Goal: Communication & Community: Ask a question

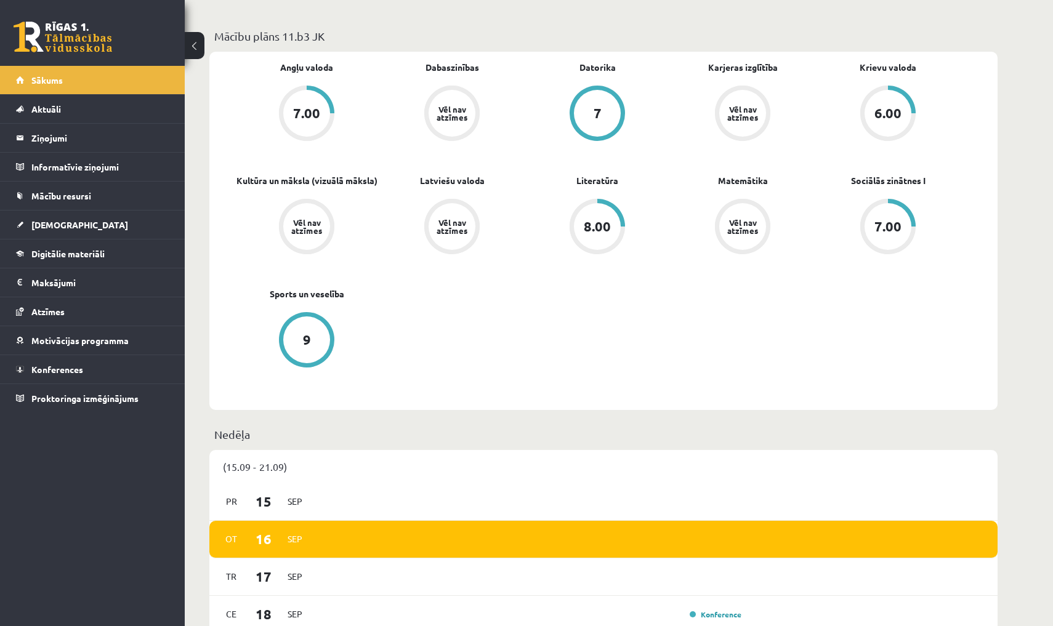
scroll to position [348, 0]
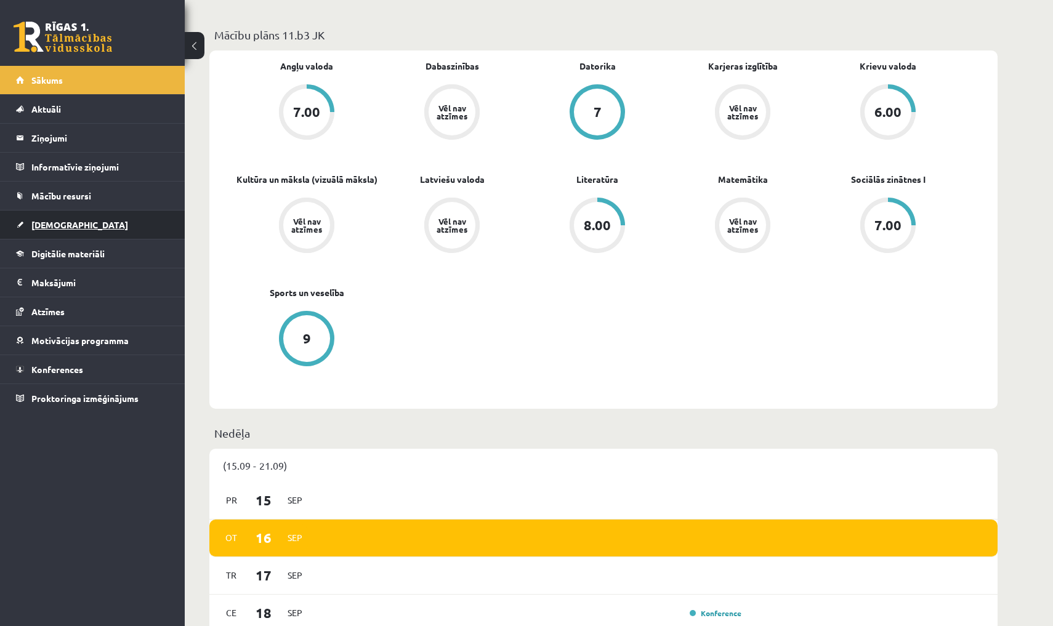
click at [122, 224] on link "[DEMOGRAPHIC_DATA]" at bounding box center [92, 225] width 153 height 28
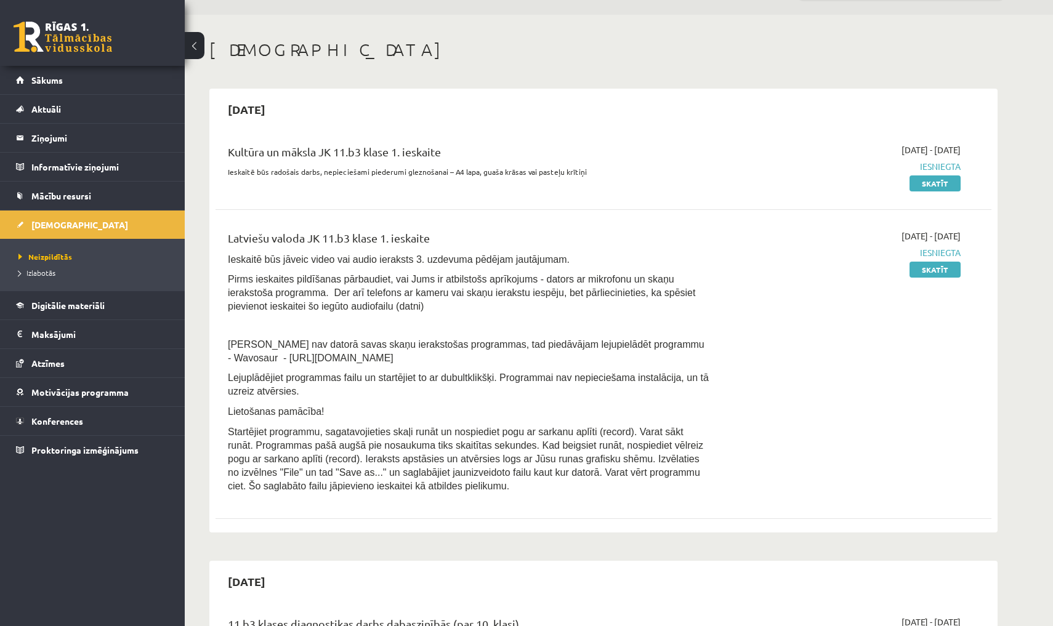
scroll to position [47, 0]
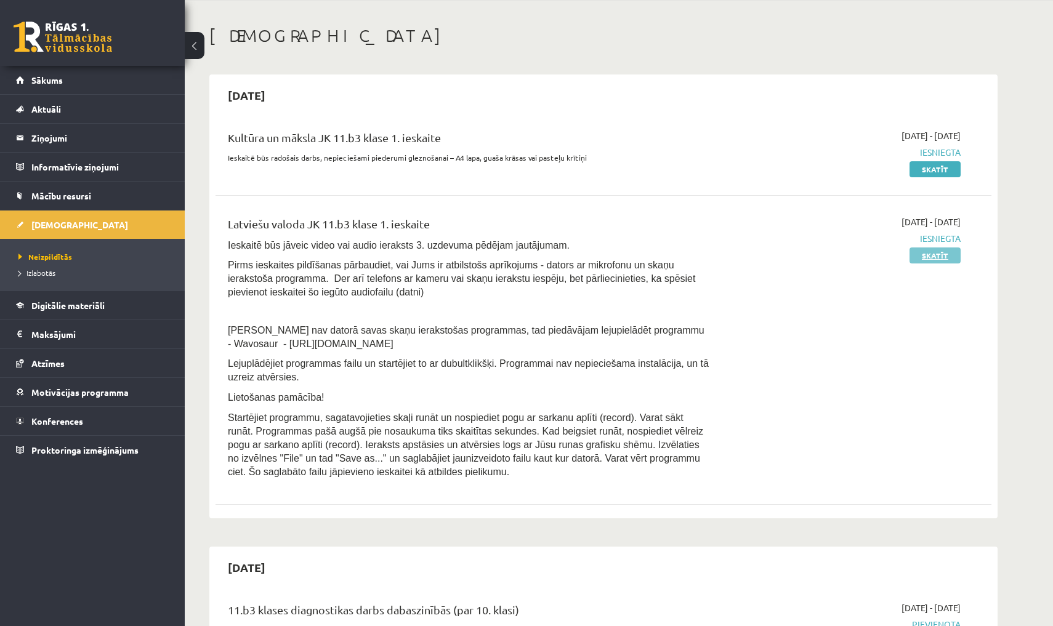
click at [928, 252] on link "Skatīt" at bounding box center [934, 256] width 51 height 16
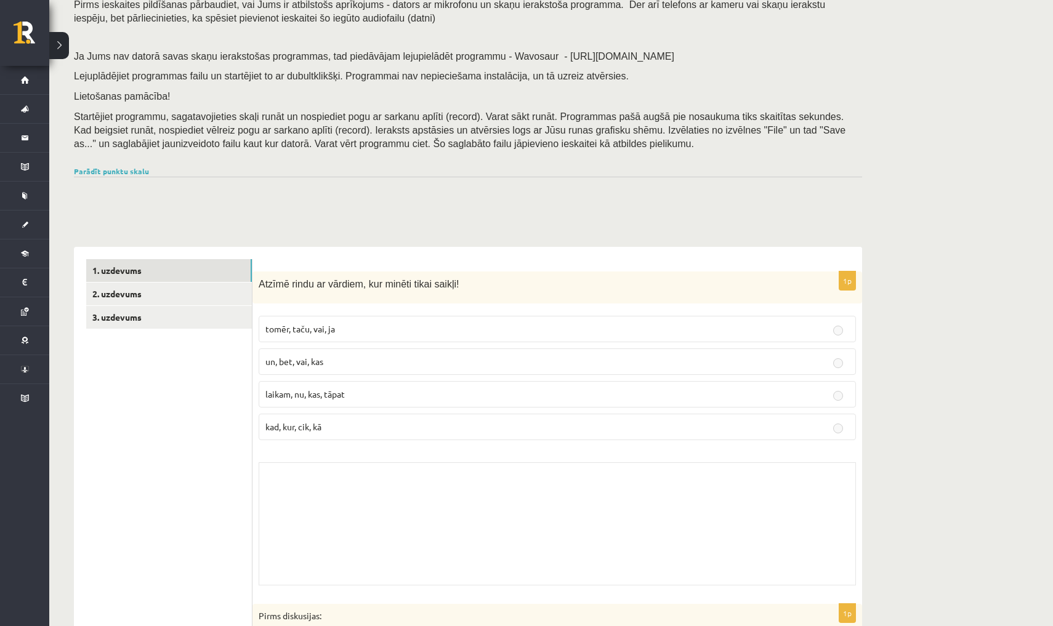
scroll to position [120, 0]
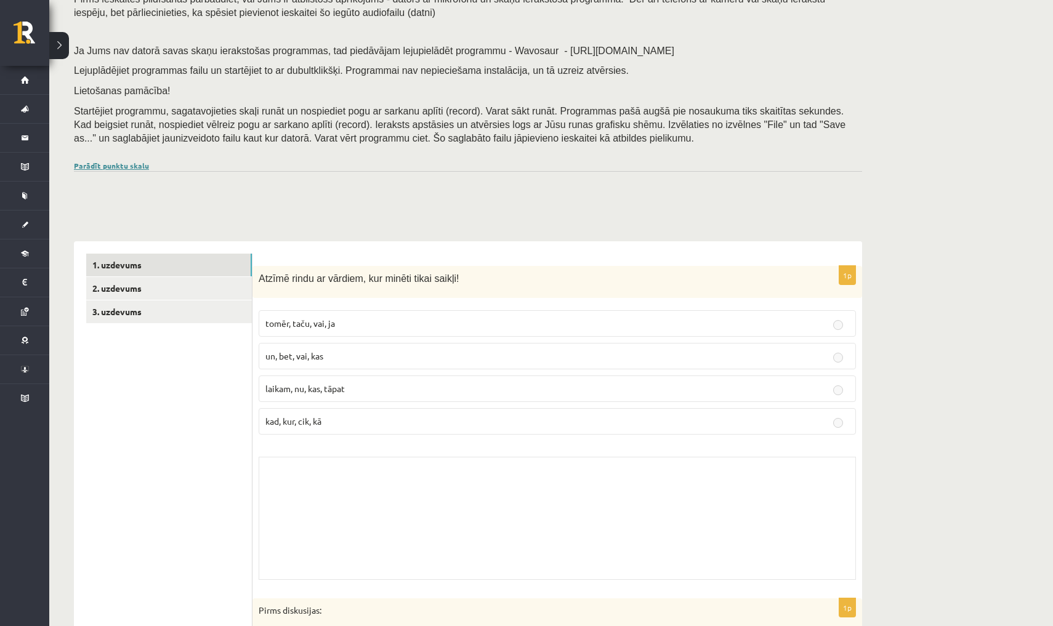
click at [130, 162] on link "Parādīt punktu skalu" at bounding box center [111, 166] width 75 height 10
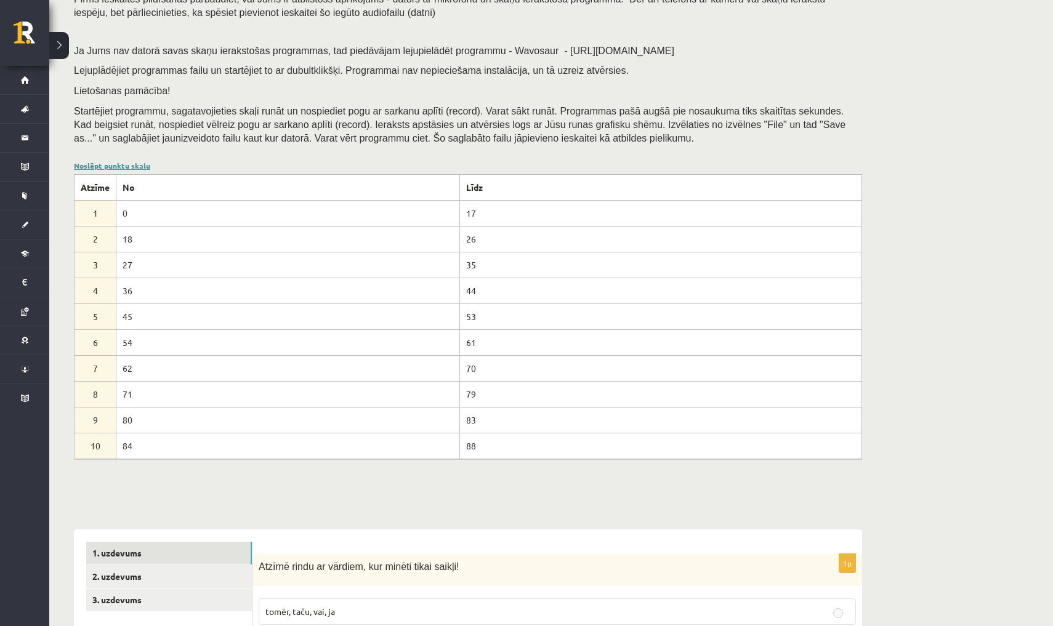
click at [130, 162] on link "Noslēpt punktu skalu" at bounding box center [112, 166] width 76 height 10
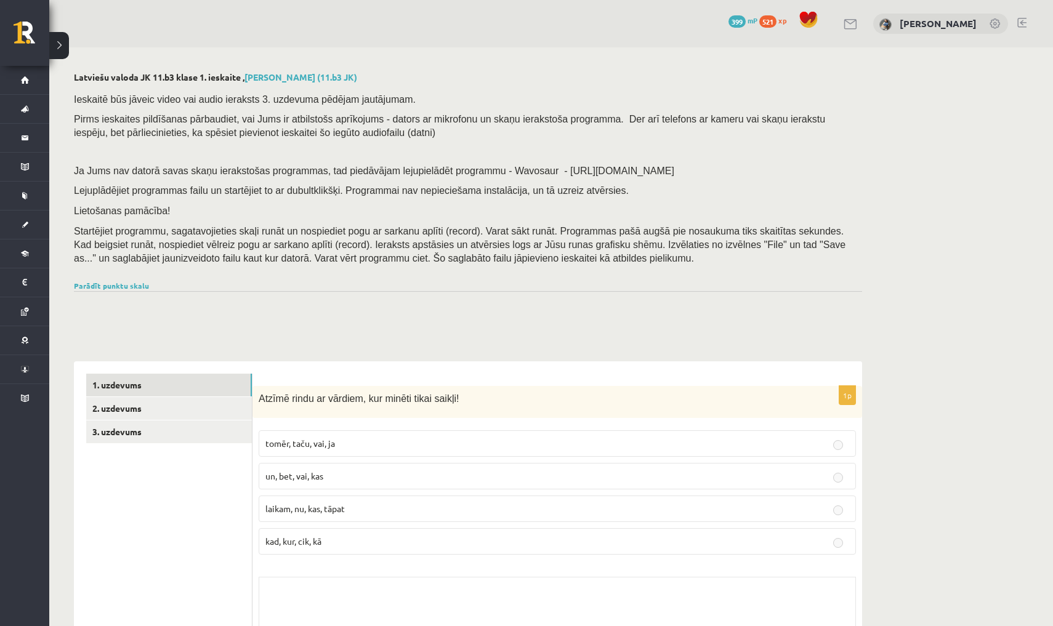
scroll to position [0, 0]
click at [227, 397] on link "2. uzdevums" at bounding box center [169, 408] width 166 height 23
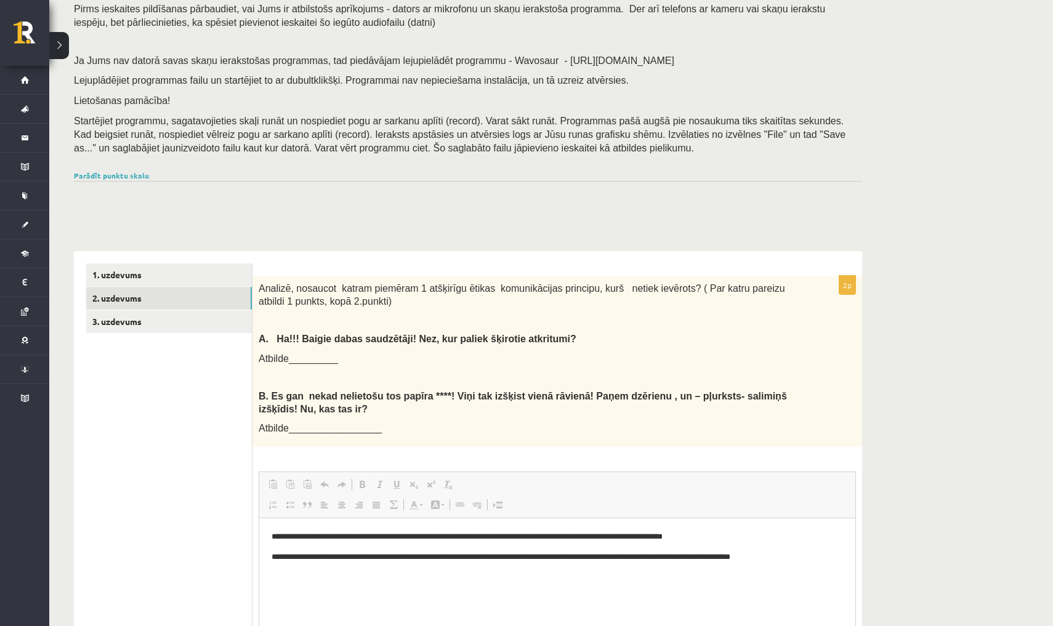
scroll to position [158, 0]
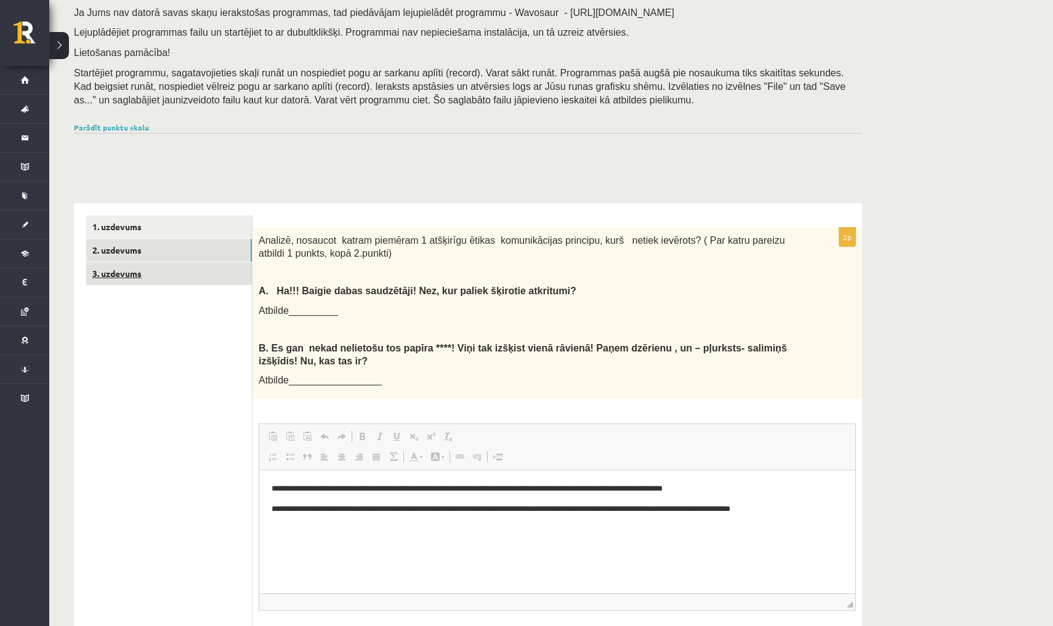
click at [225, 267] on link "3. uzdevums" at bounding box center [169, 273] width 166 height 23
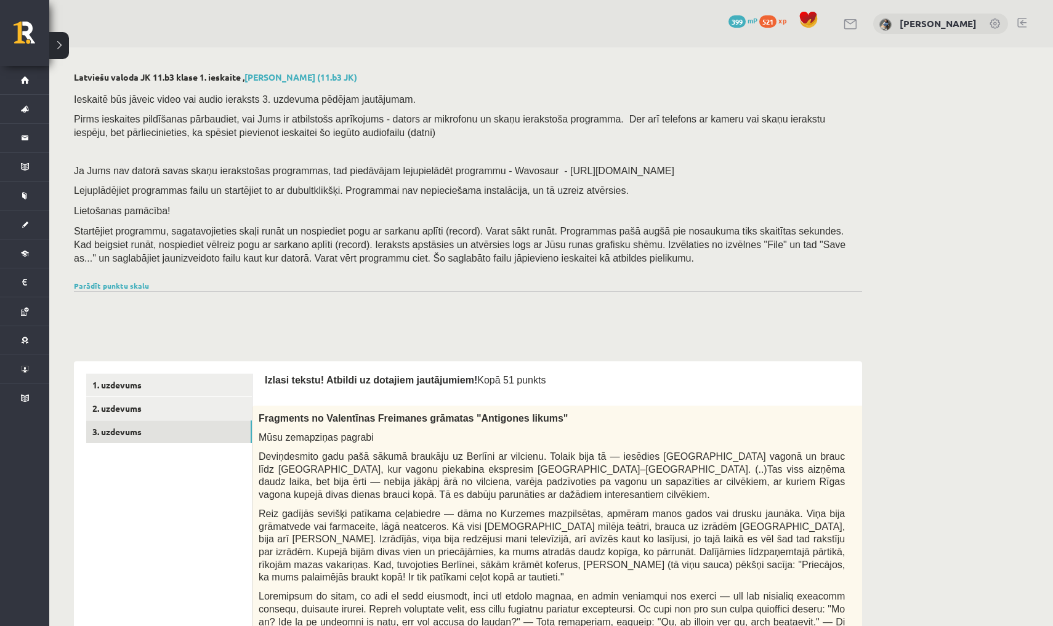
scroll to position [0, 0]
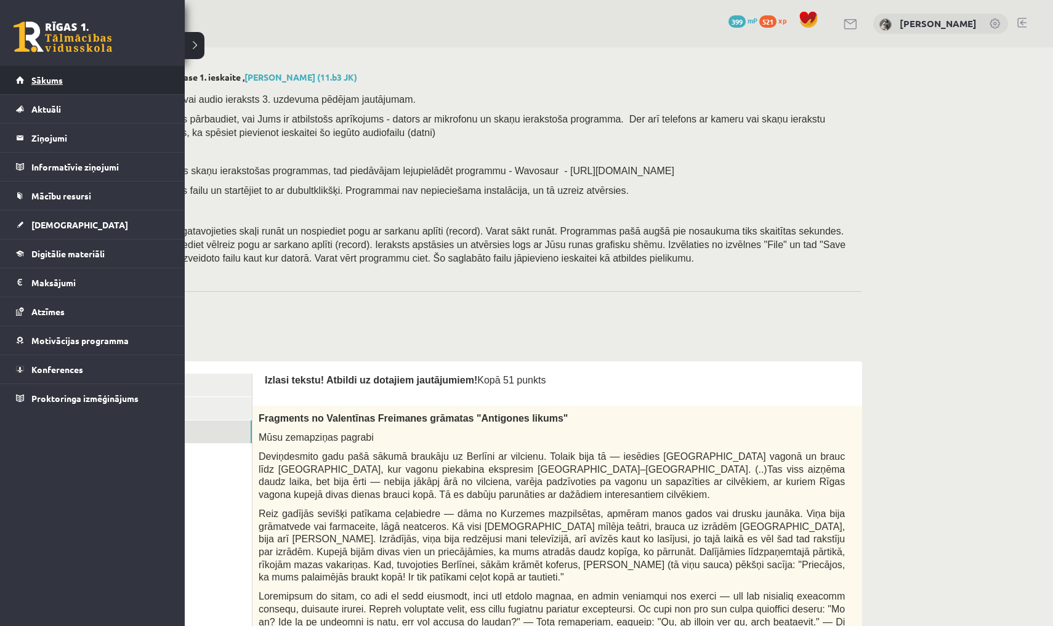
click at [36, 82] on span "Sākums" at bounding box center [46, 80] width 31 height 11
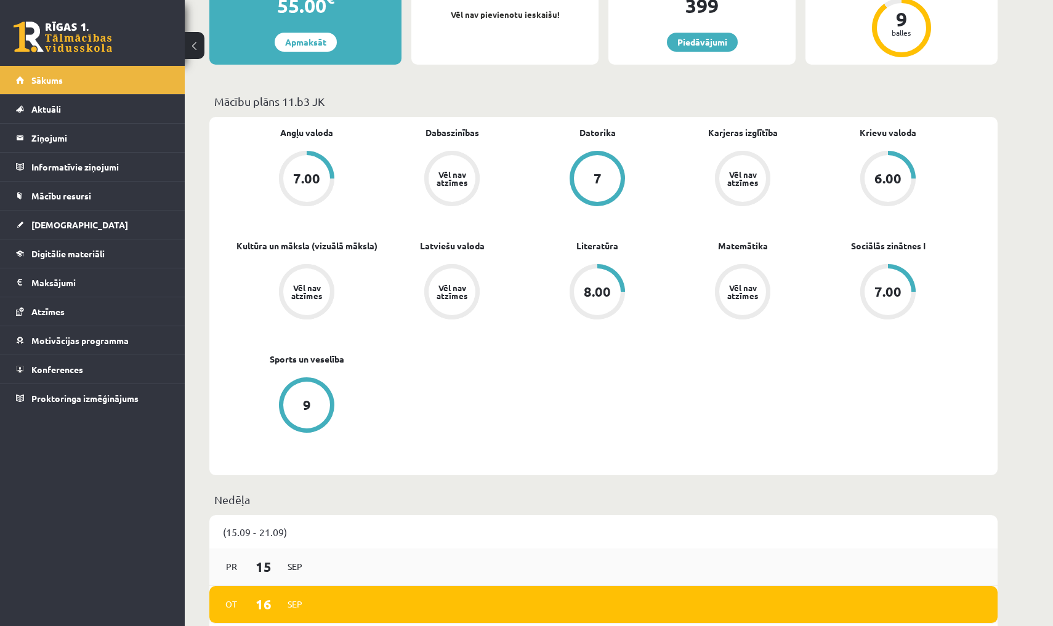
scroll to position [284, 0]
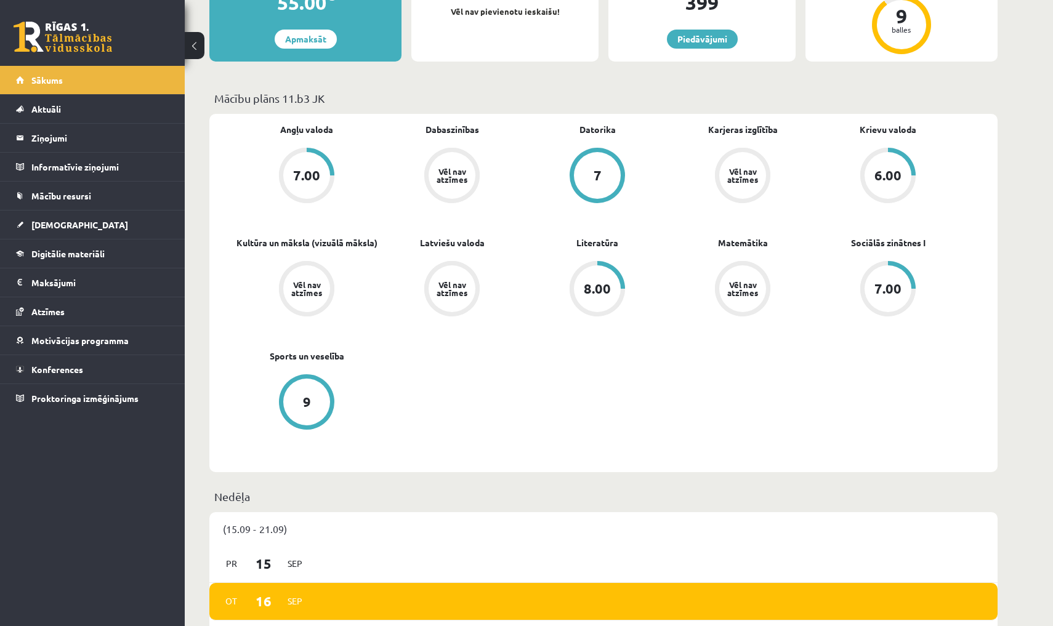
click at [772, 90] on p "Mācību plāns 11.b3 JK" at bounding box center [603, 98] width 778 height 17
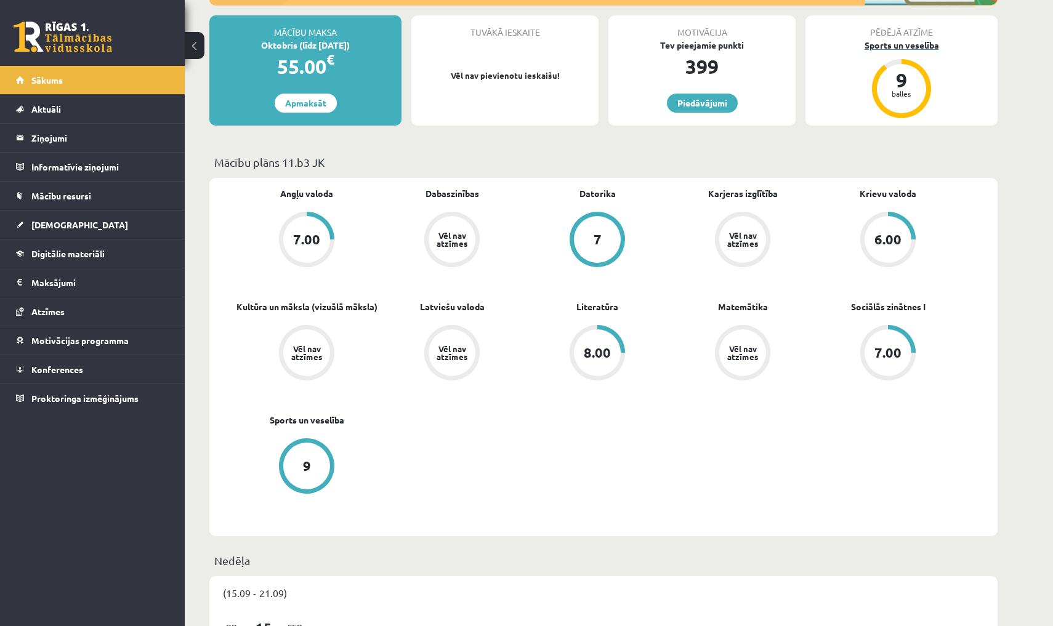
scroll to position [220, 0]
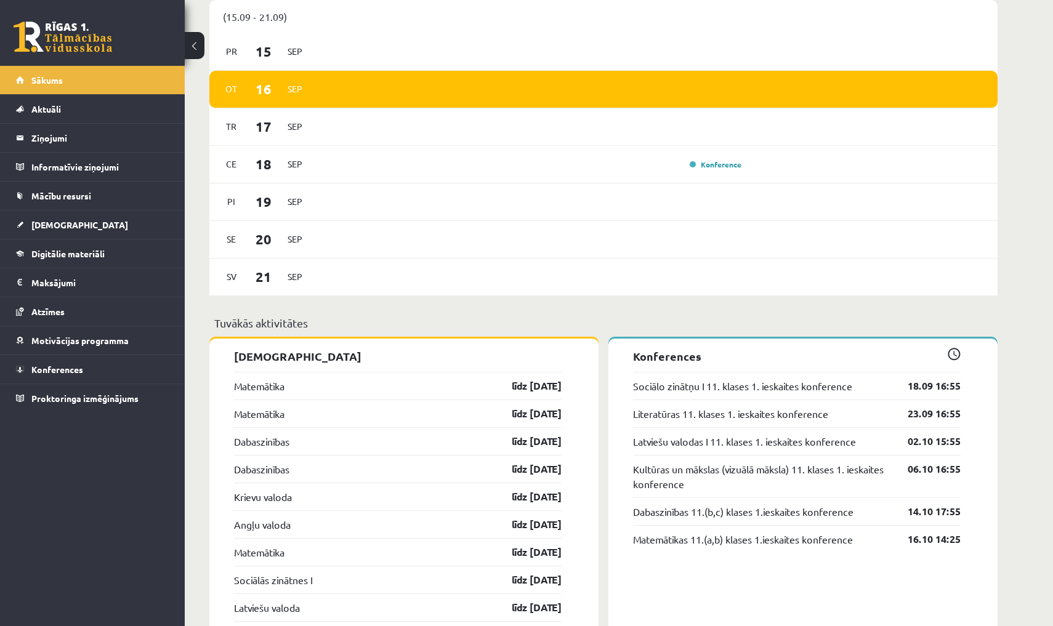
scroll to position [791, 0]
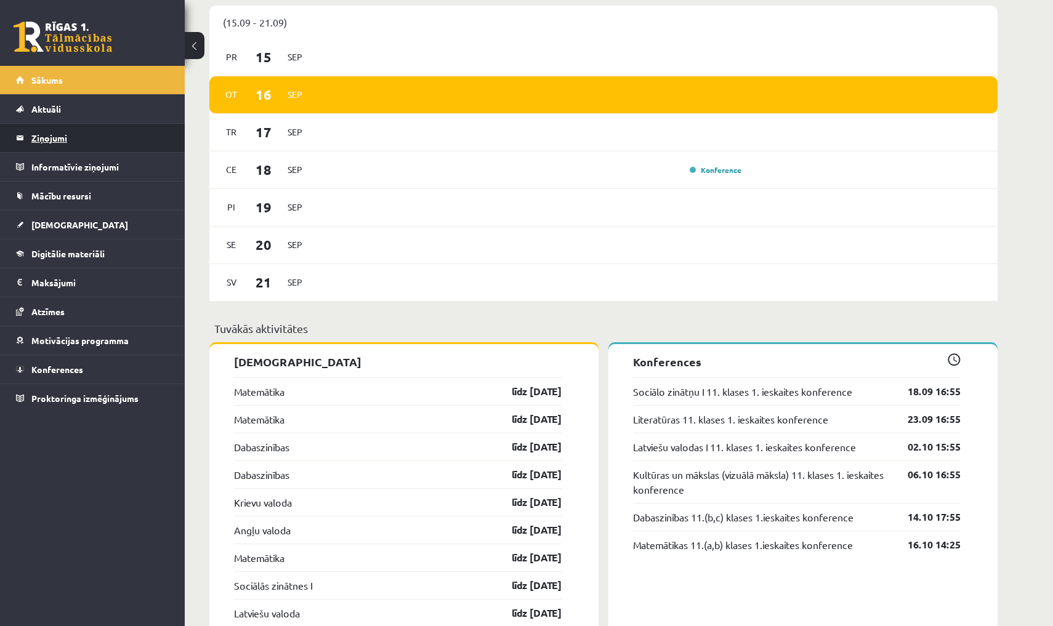
click at [140, 143] on legend "Ziņojumi 0" at bounding box center [100, 138] width 138 height 28
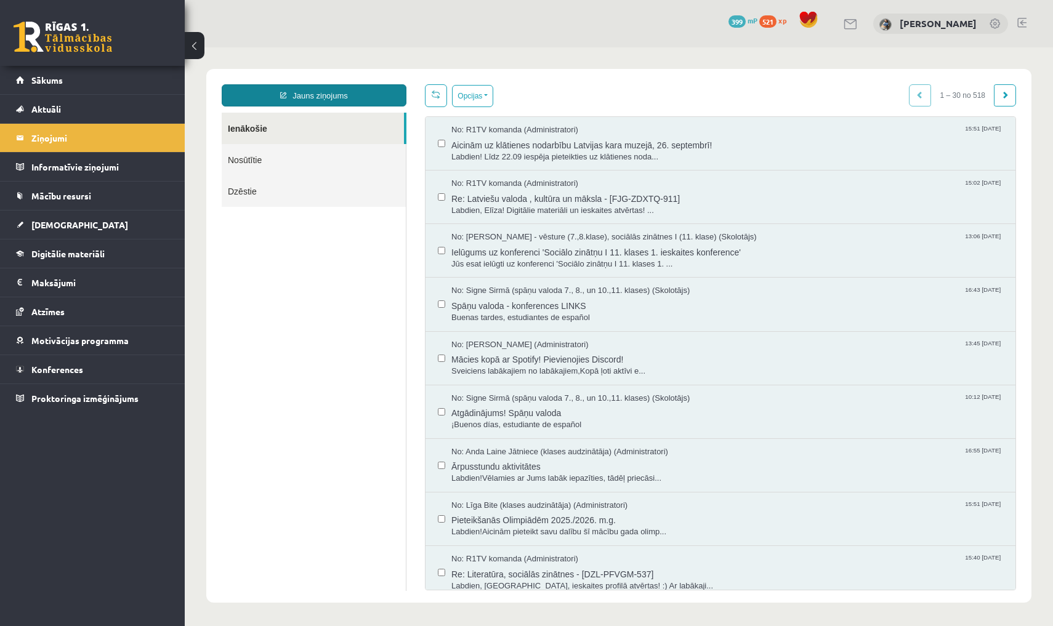
click at [358, 93] on link "Jauns ziņojums" at bounding box center [314, 95] width 185 height 22
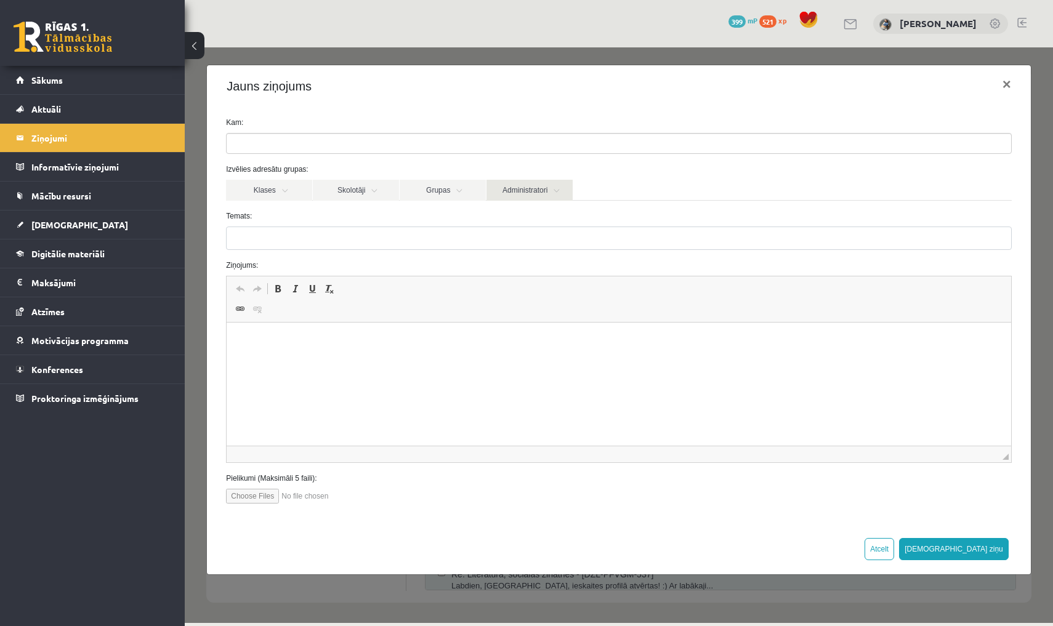
click at [546, 193] on link "Administratori" at bounding box center [529, 190] width 86 height 21
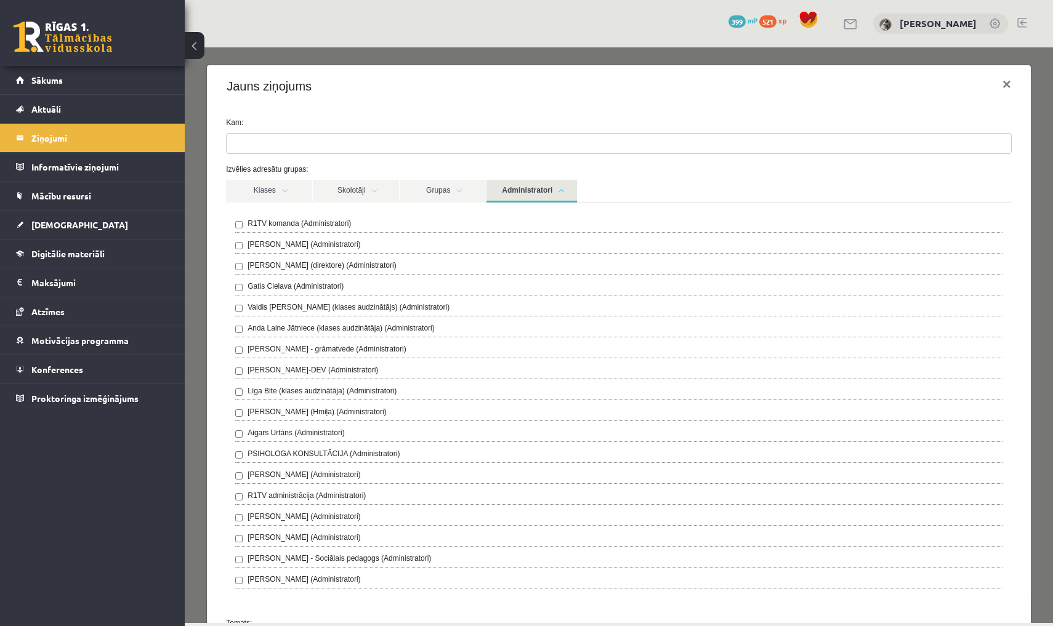
click at [240, 325] on div "Anda Laine Jātniece (klases audzinātāja) (Administratori)" at bounding box center [618, 330] width 767 height 15
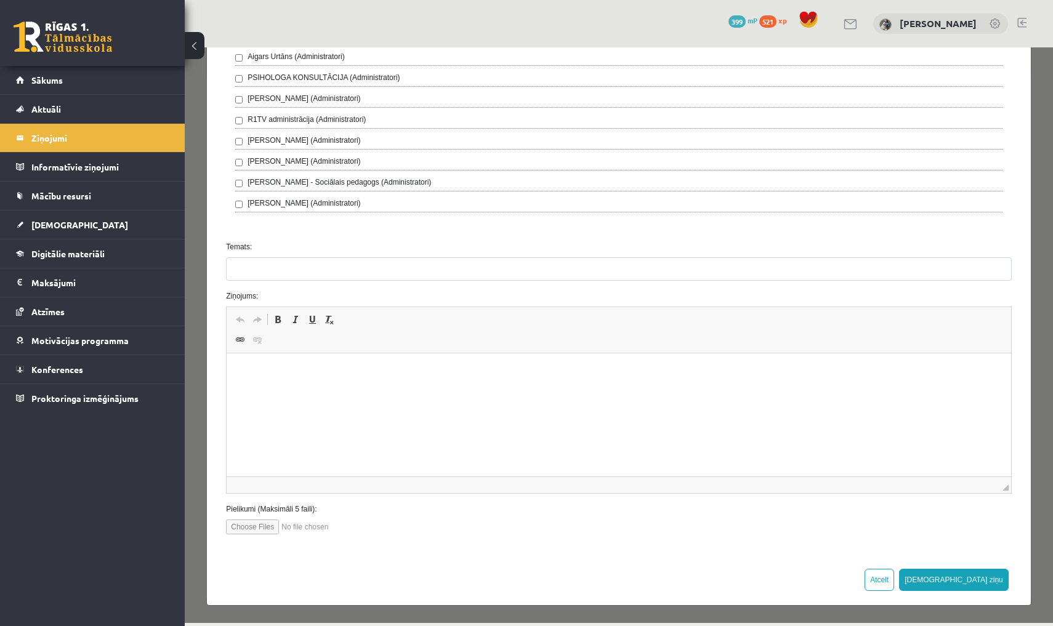
scroll to position [376, 0]
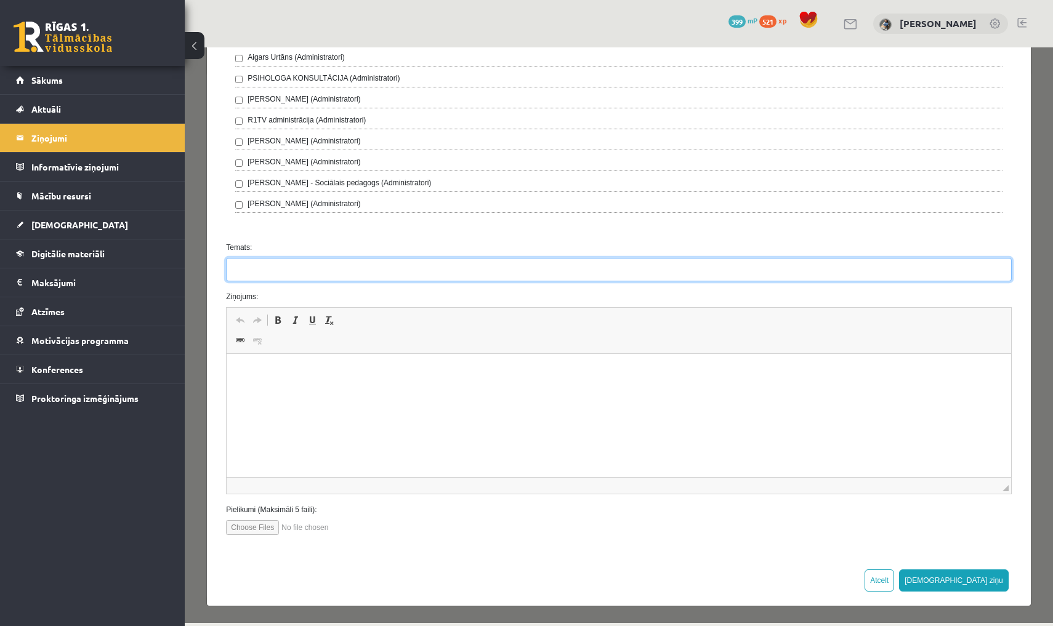
click at [360, 266] on input "Temats:" at bounding box center [619, 269] width 786 height 23
type input "**********"
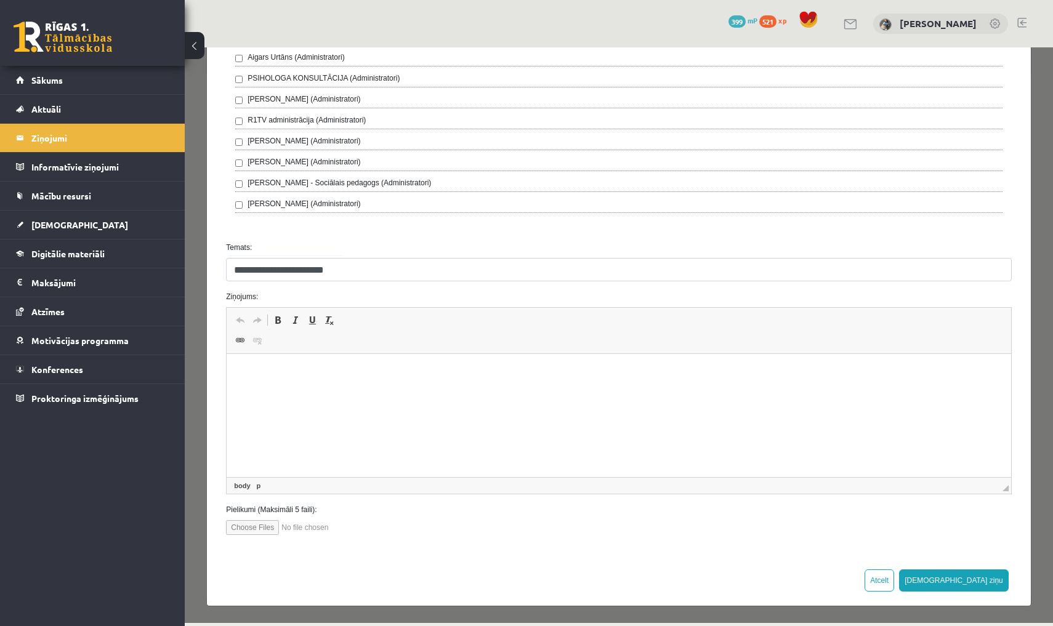
click at [330, 385] on html at bounding box center [619, 373] width 784 height 38
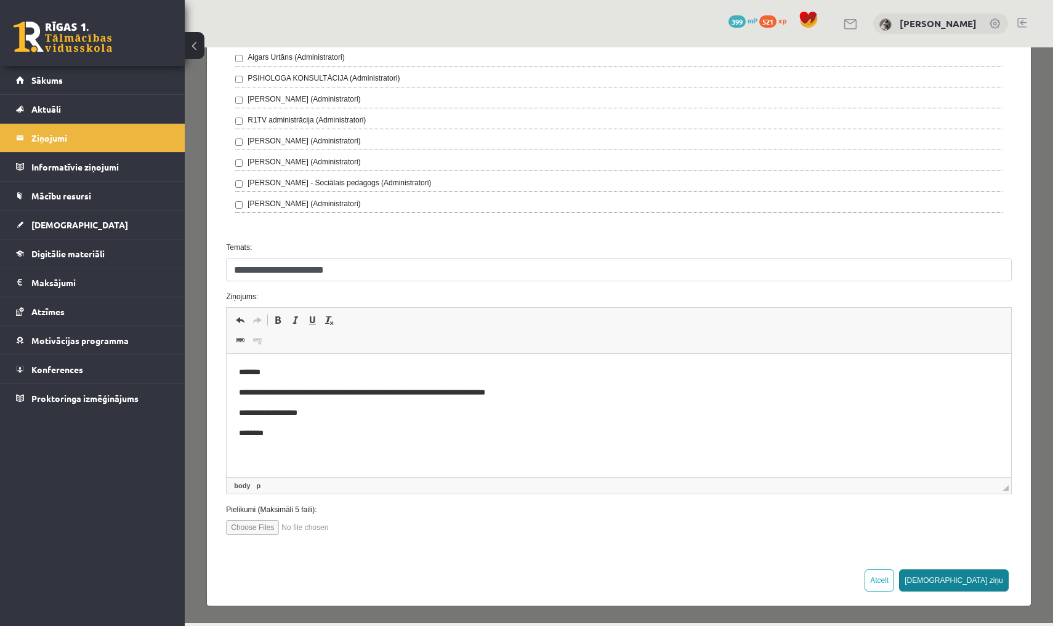
click at [994, 571] on button "Sūtīt ziņu" at bounding box center [954, 581] width 110 height 22
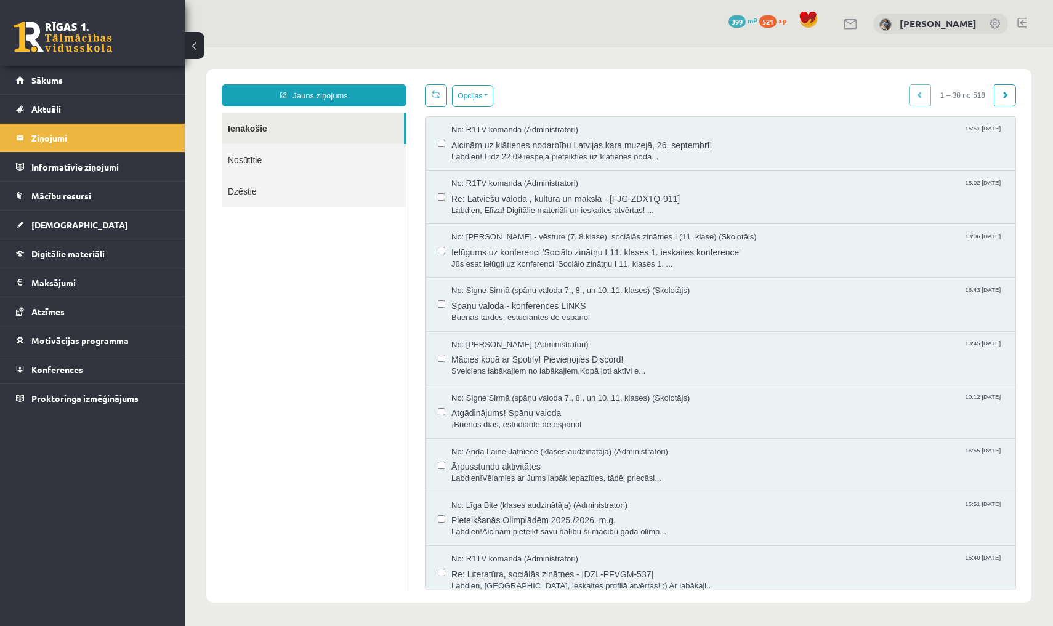
scroll to position [0, 0]
click at [127, 81] on link "Sākums" at bounding box center [92, 80] width 153 height 28
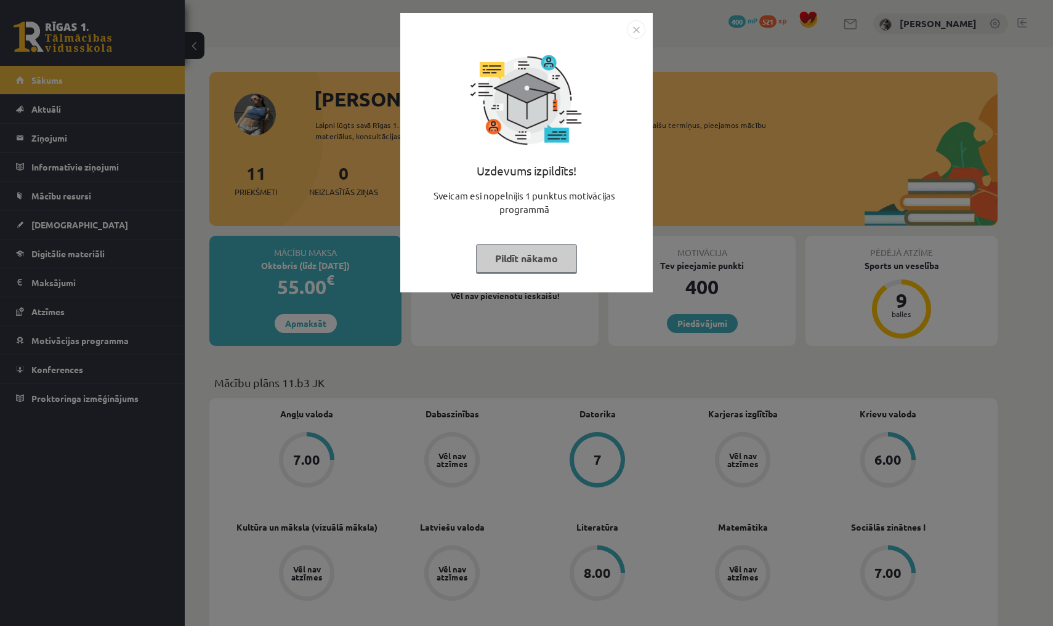
click at [636, 23] on img "Close" at bounding box center [636, 29] width 18 height 18
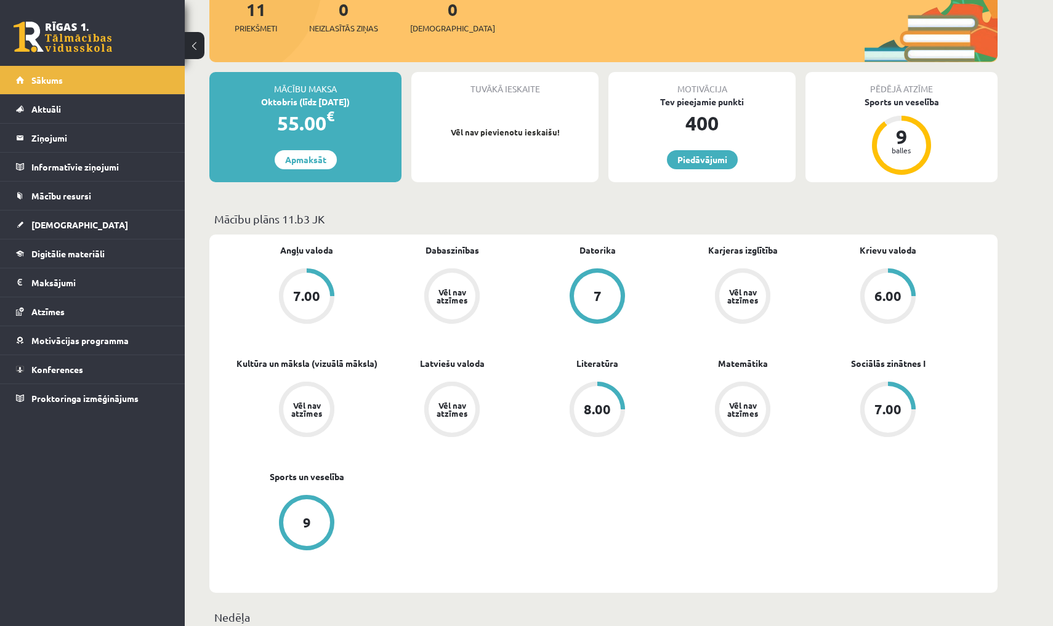
scroll to position [182, 0]
